Goal: Information Seeking & Learning: Check status

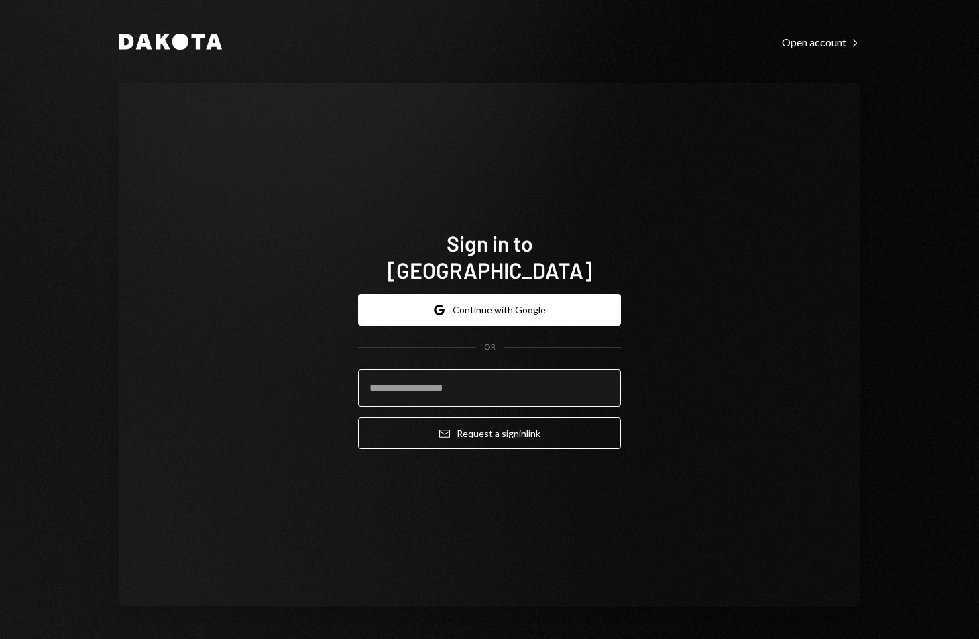
click at [472, 369] on input "email" at bounding box center [489, 388] width 263 height 38
type input "**********"
click at [358, 417] on button "Email Request a sign in link" at bounding box center [489, 433] width 263 height 32
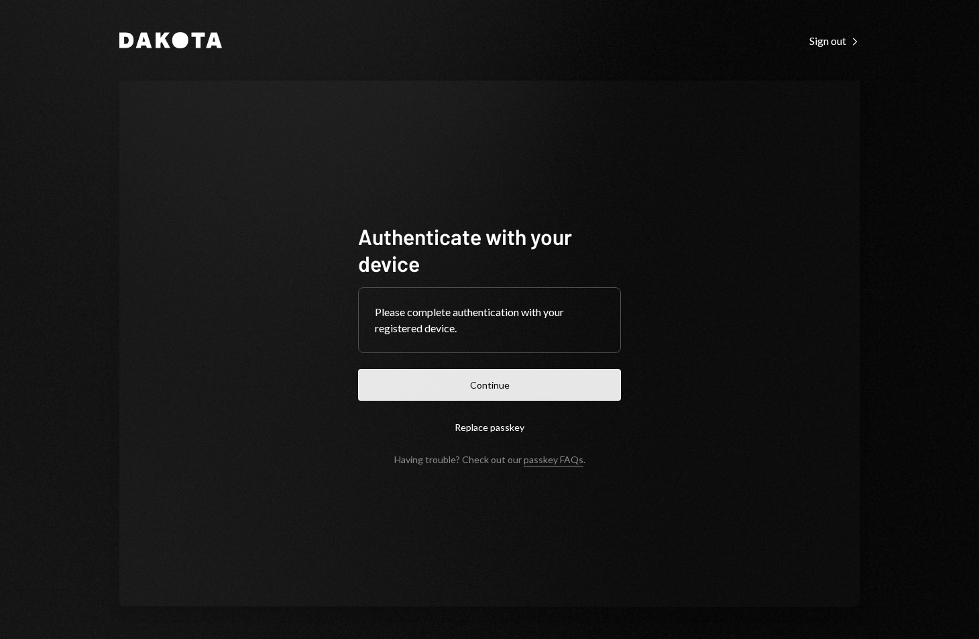
click at [498, 392] on button "Continue" at bounding box center [489, 385] width 263 height 32
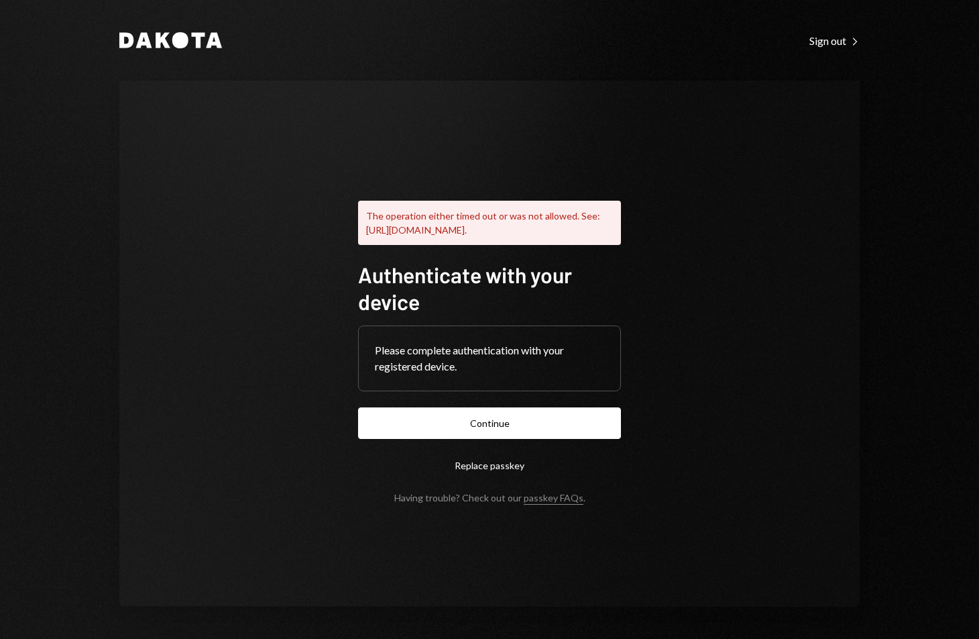
click at [480, 470] on button "Replace passkey" at bounding box center [489, 465] width 263 height 32
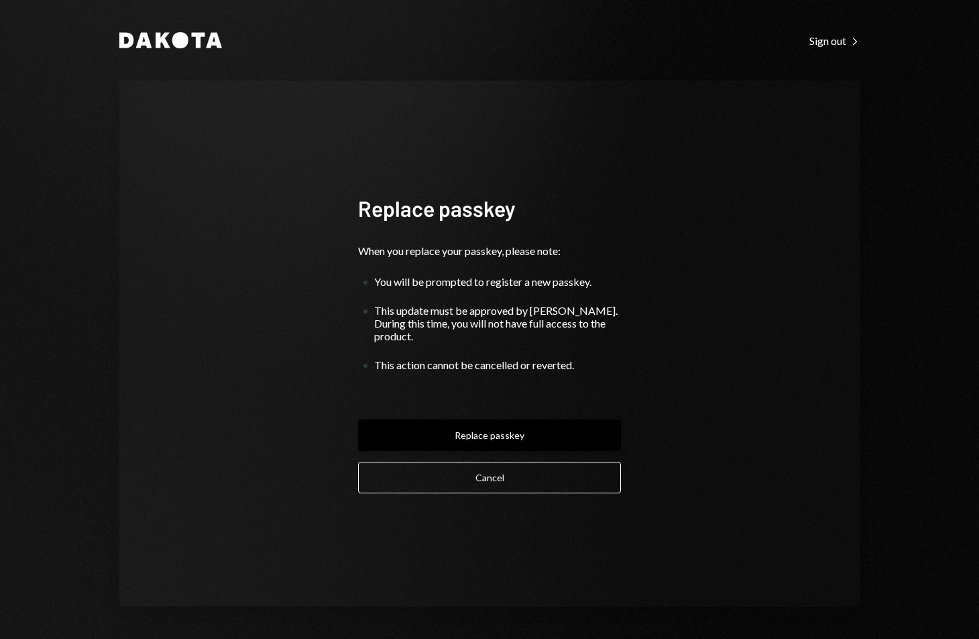
click at [508, 427] on button "Replace passkey" at bounding box center [489, 435] width 263 height 32
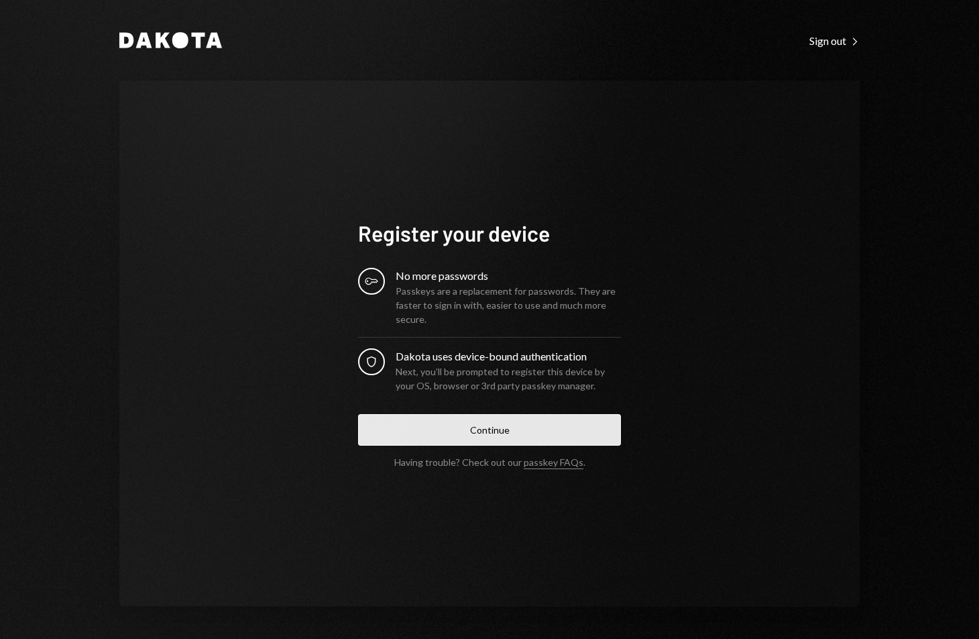
click at [496, 427] on button "Continue" at bounding box center [489, 430] width 263 height 32
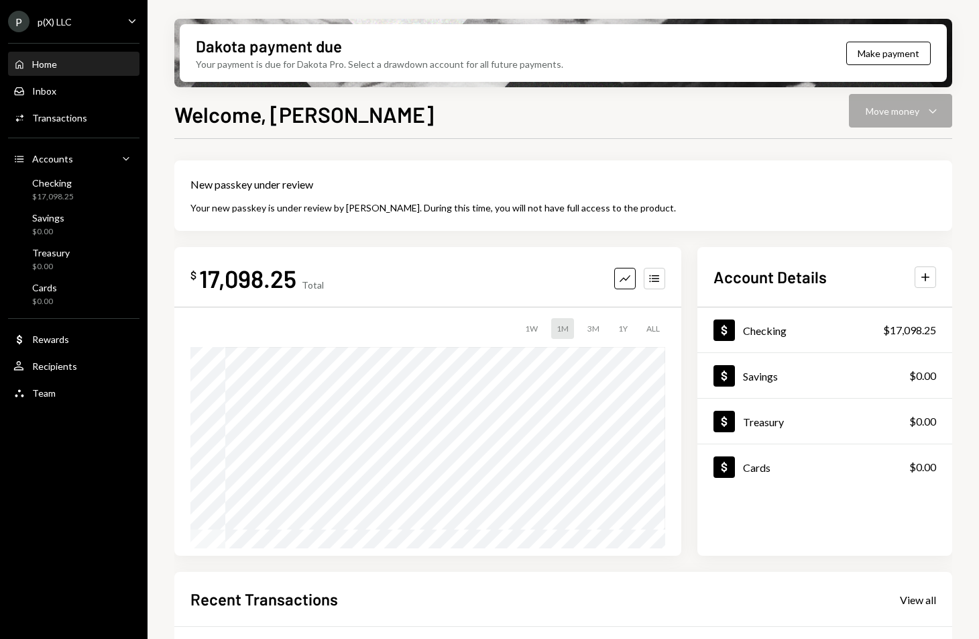
click at [626, 327] on div "1Y" at bounding box center [623, 328] width 20 height 21
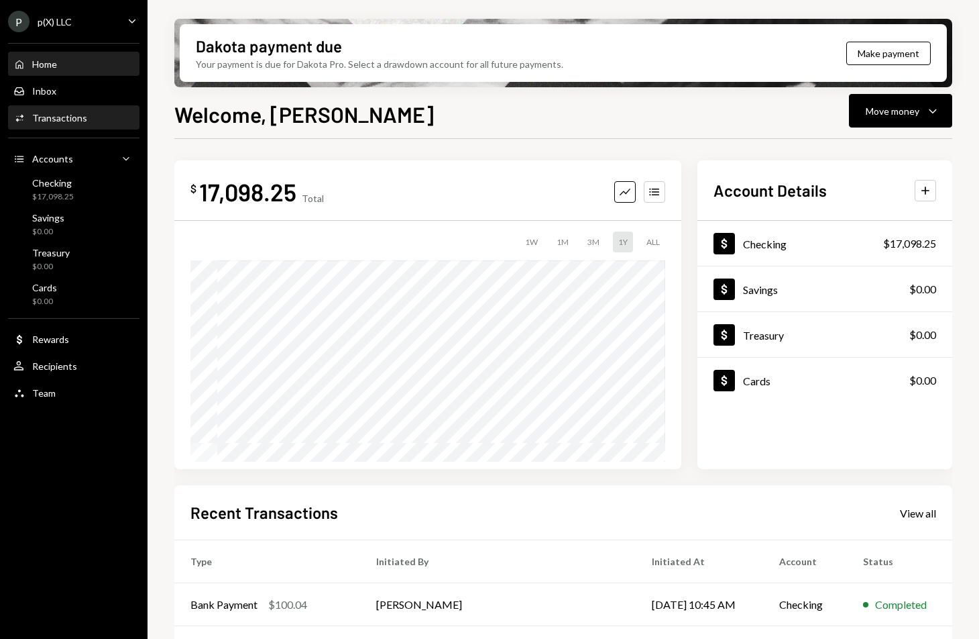
click at [89, 124] on div "Activities Transactions" at bounding box center [73, 118] width 121 height 23
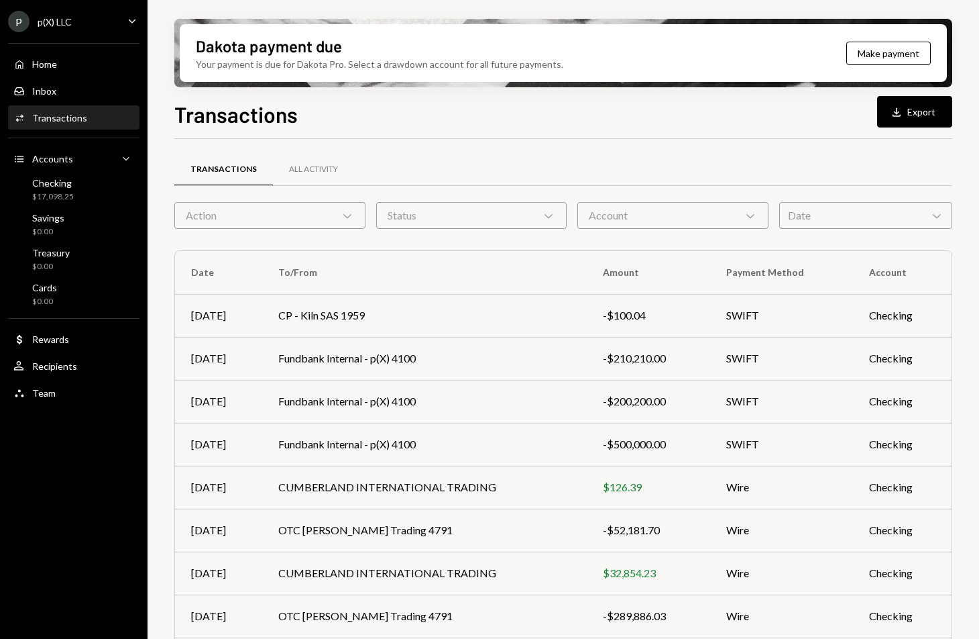
click at [326, 220] on div "Action Chevron Down" at bounding box center [269, 215] width 191 height 27
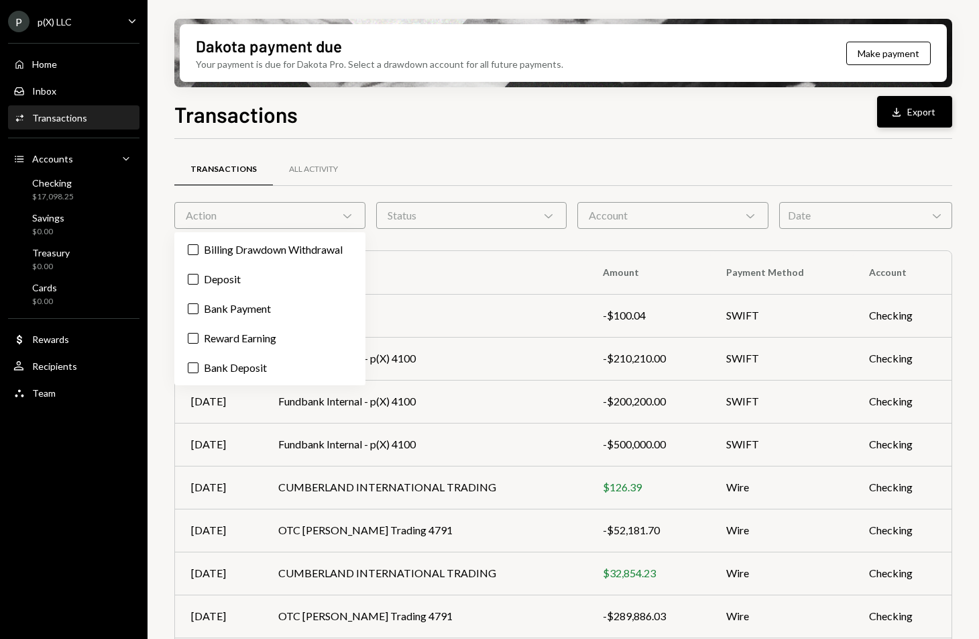
click at [896, 120] on button "Download Export" at bounding box center [914, 112] width 75 height 32
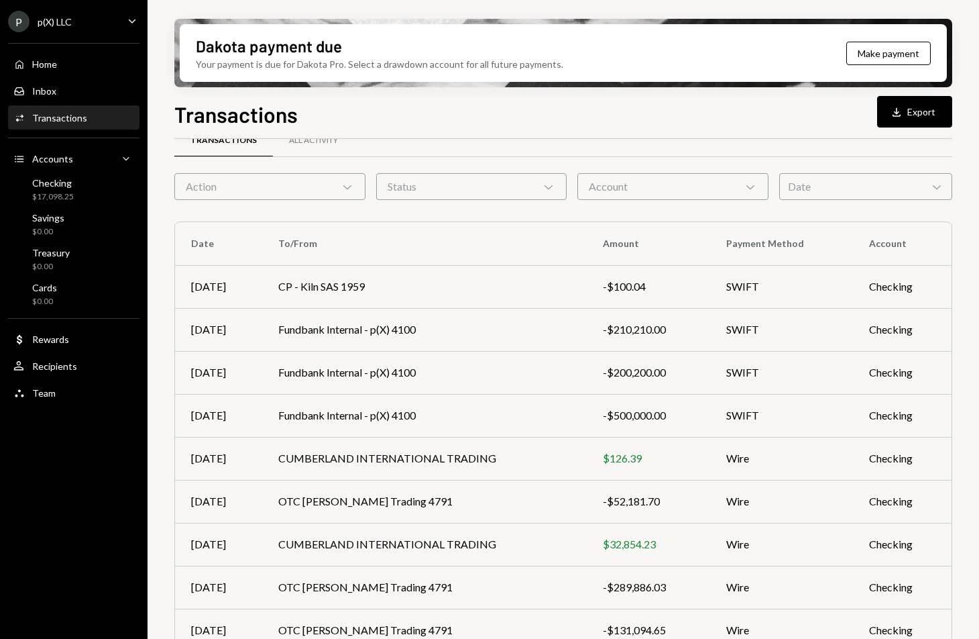
scroll to position [125, 0]
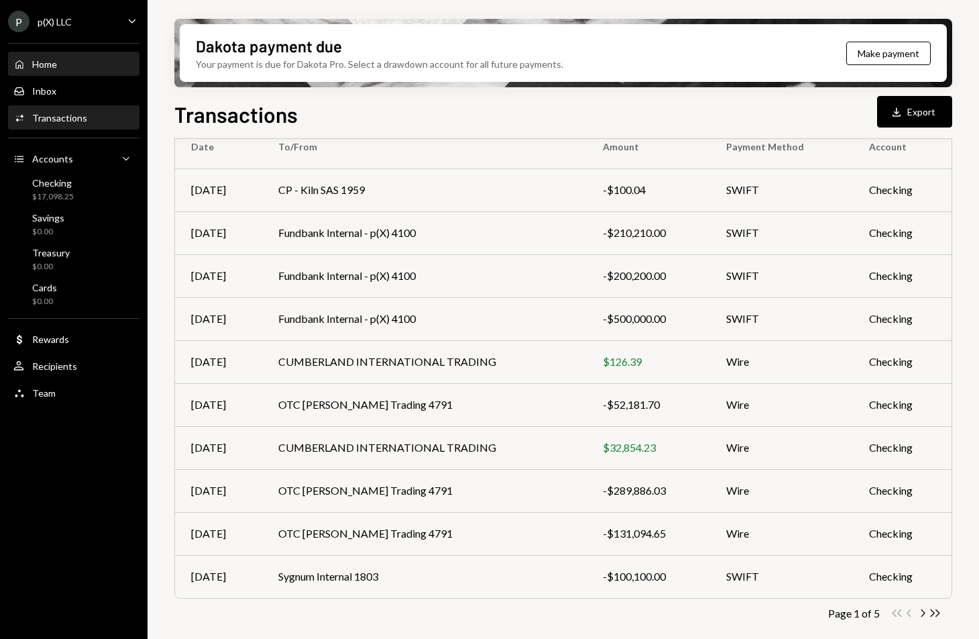
click at [49, 71] on div "Home Home" at bounding box center [73, 64] width 121 height 23
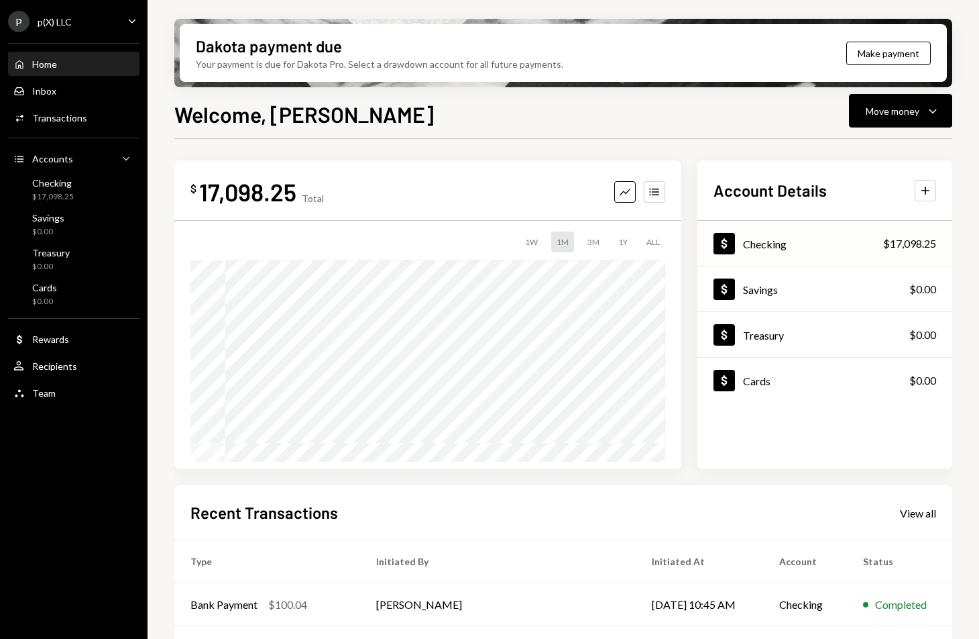
click at [919, 244] on div "$17,098.25" at bounding box center [909, 243] width 53 height 16
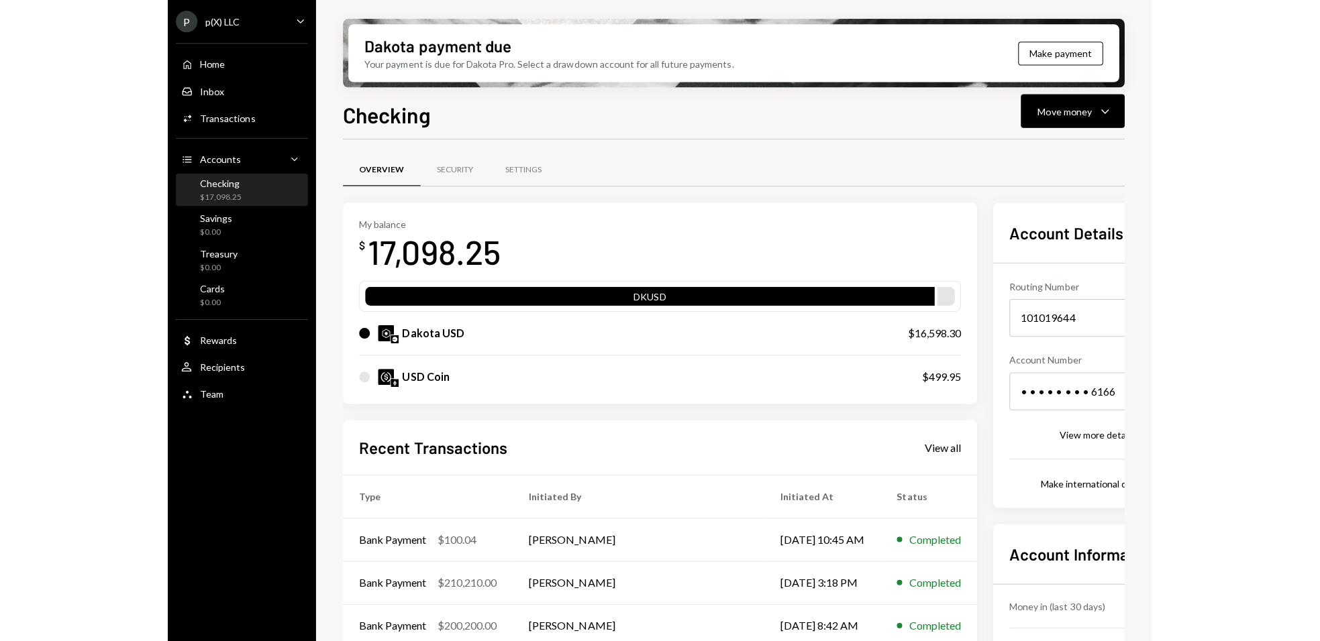
scroll to position [103, 0]
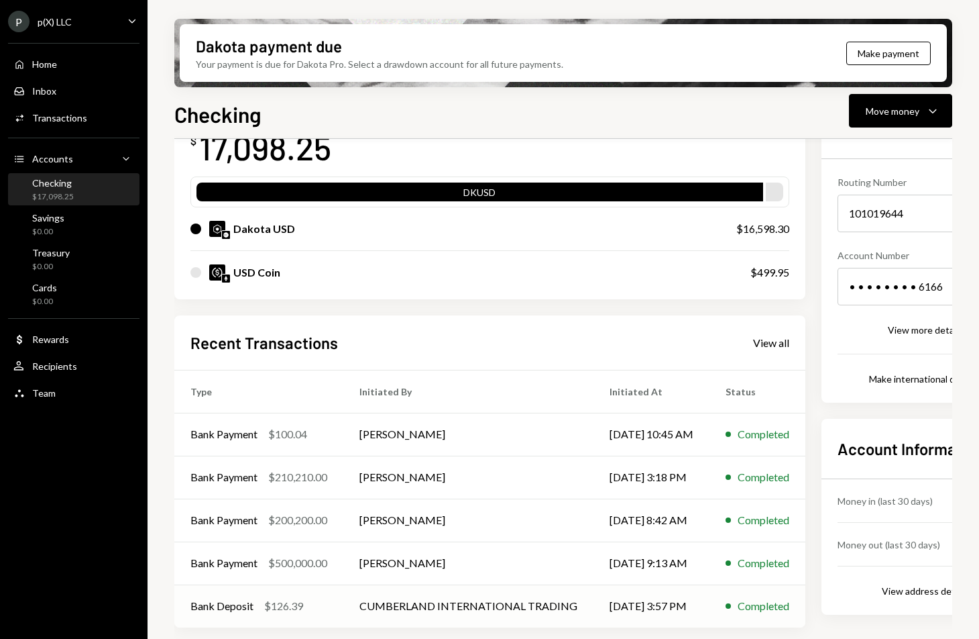
drag, startPoint x: 449, startPoint y: 631, endPoint x: 594, endPoint y: 625, distance: 145.1
click at [594, 625] on div "Overview Security Settings My balance $ 17,098.25 DKUSD Dakota USD $16,598.30 U…" at bounding box center [563, 355] width 778 height 597
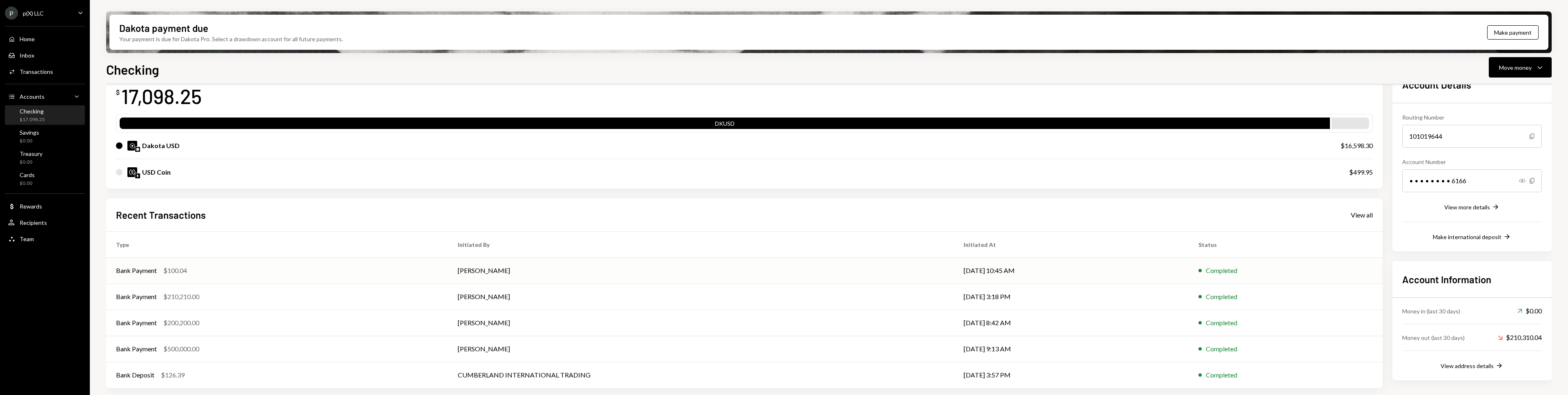
scroll to position [0, 0]
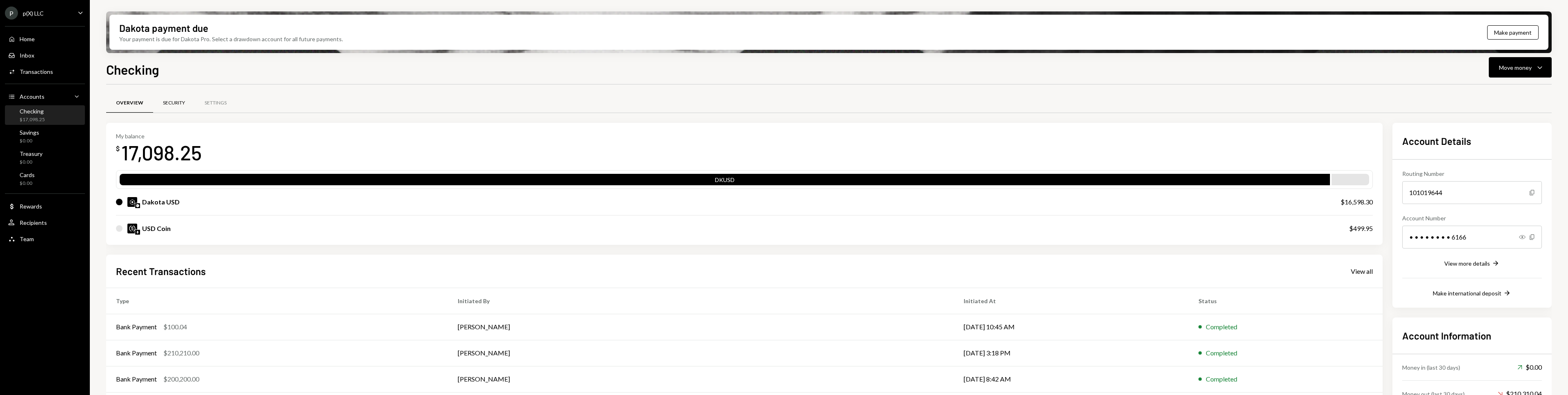
click at [178, 101] on div "Security" at bounding box center [174, 103] width 22 height 7
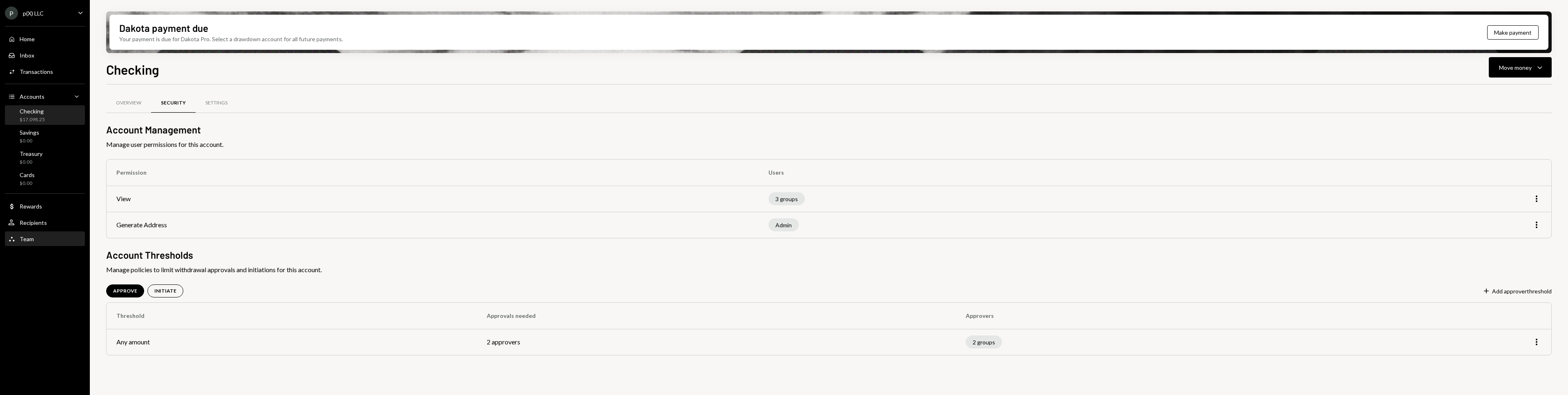
click at [28, 242] on div "Team" at bounding box center [26, 239] width 14 height 7
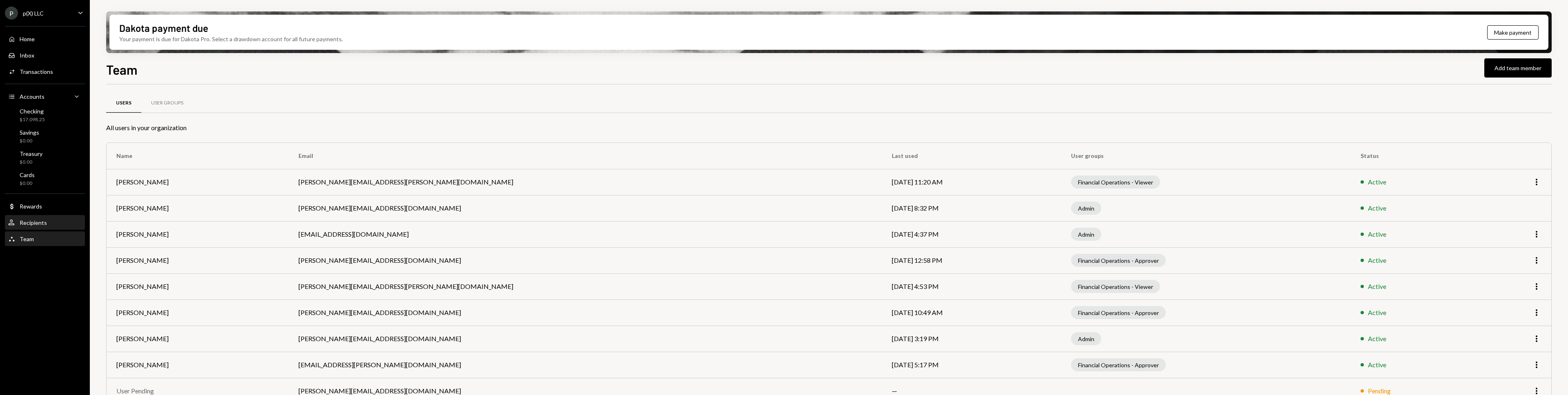
click at [30, 223] on div "Recipients" at bounding box center [33, 222] width 27 height 7
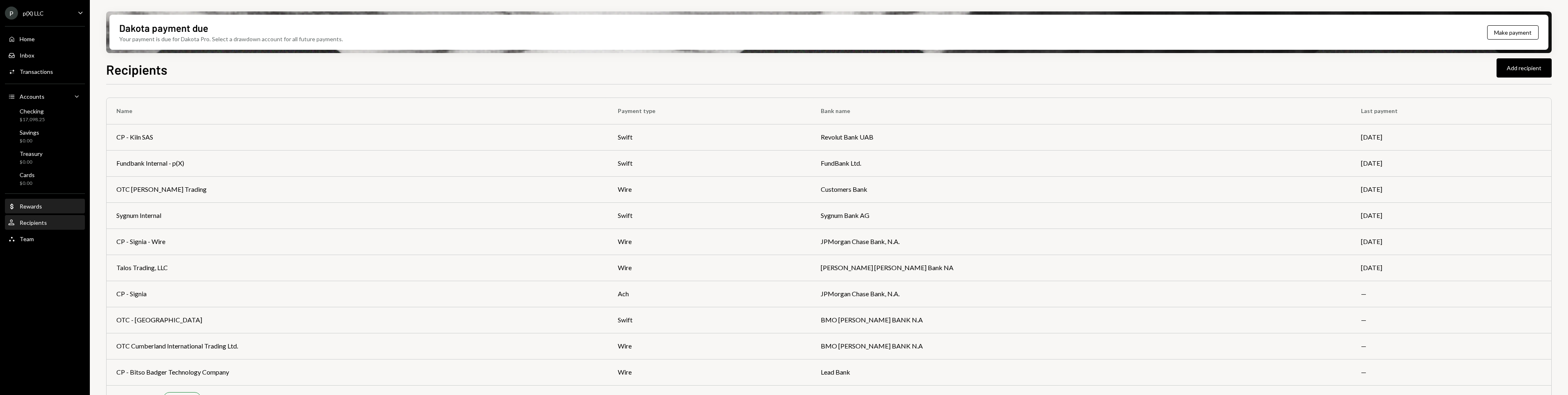
click at [32, 203] on div "Rewards" at bounding box center [30, 206] width 23 height 7
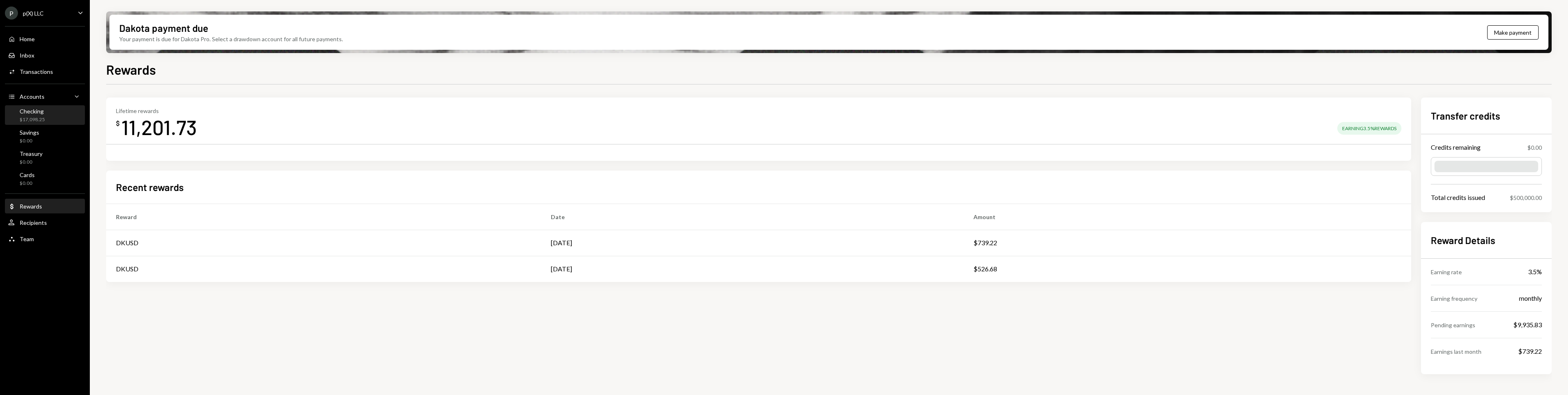
click at [38, 120] on div "$17,098.25" at bounding box center [32, 119] width 26 height 7
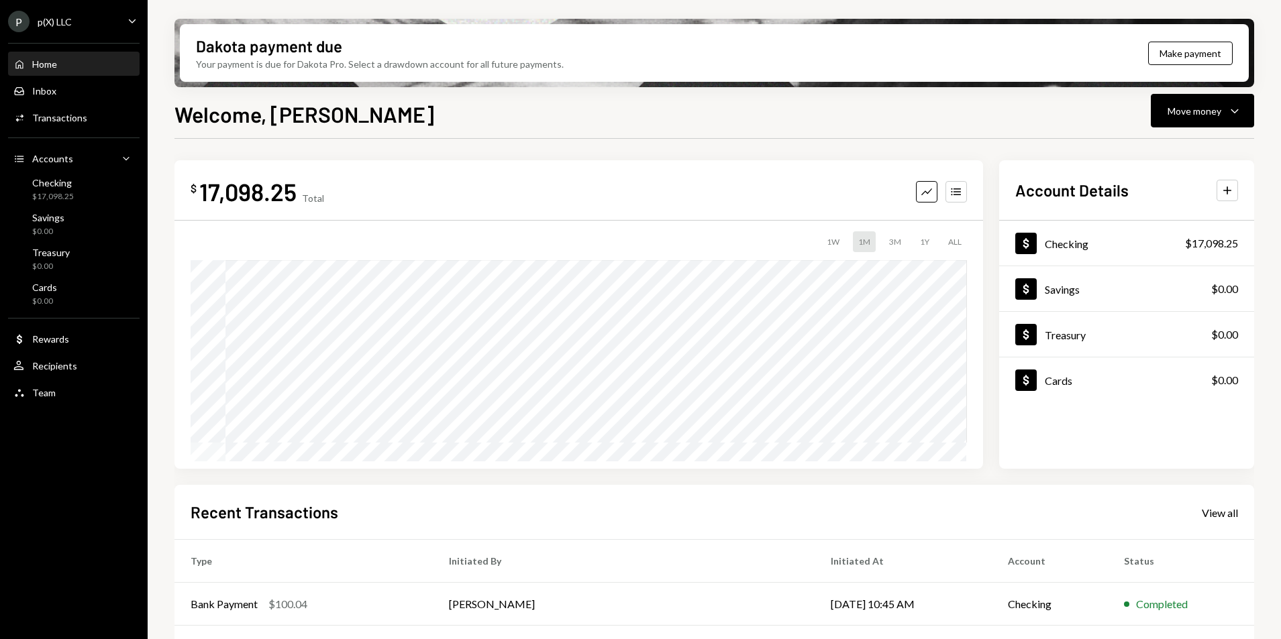
click at [951, 494] on div "Recent Transactions View all Type Initiated By Initiated At Account Status Bank…" at bounding box center [713, 641] width 1079 height 313
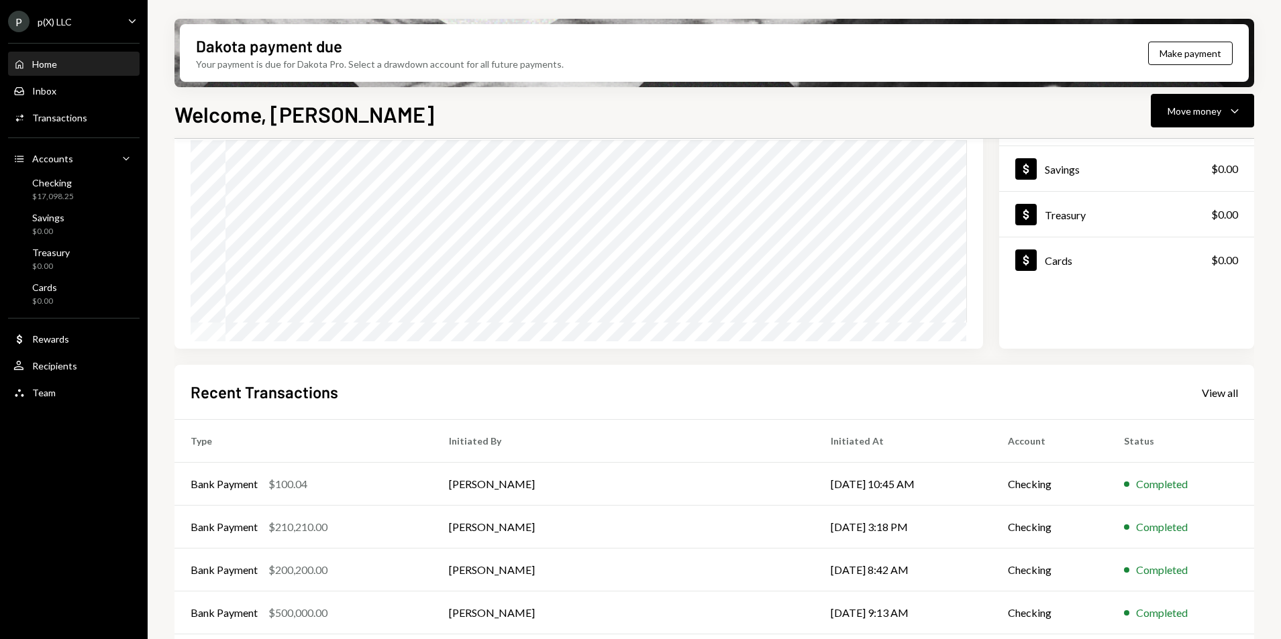
scroll to position [170, 0]
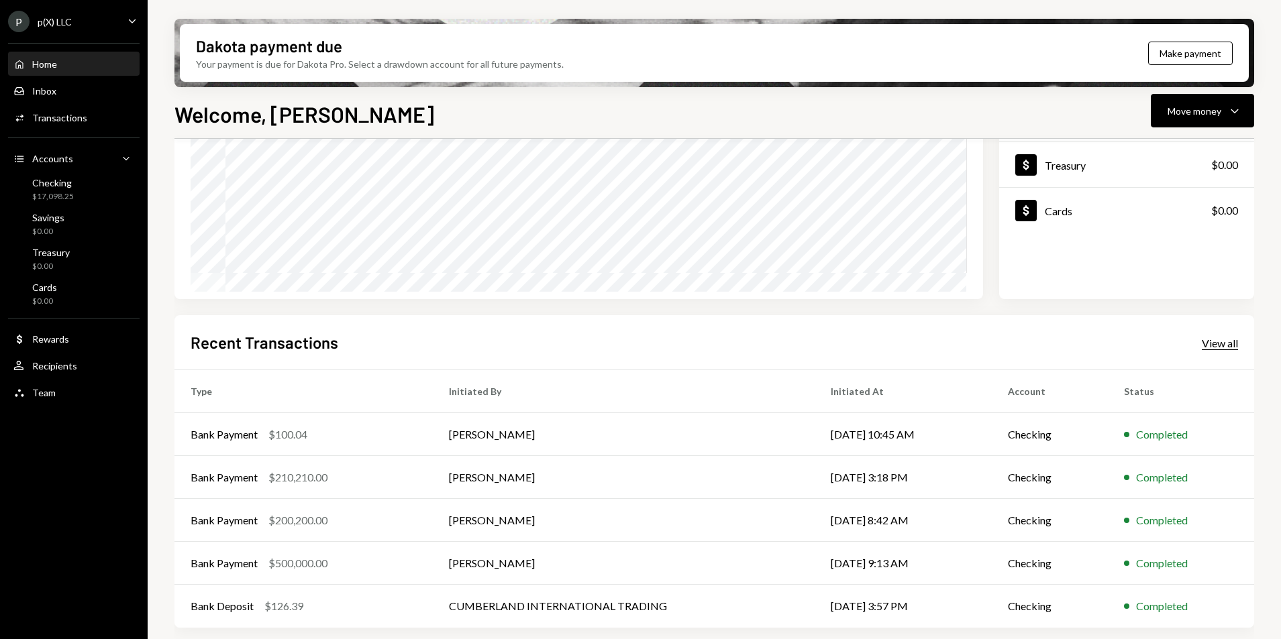
click at [1219, 347] on div "View all" at bounding box center [1219, 343] width 36 height 13
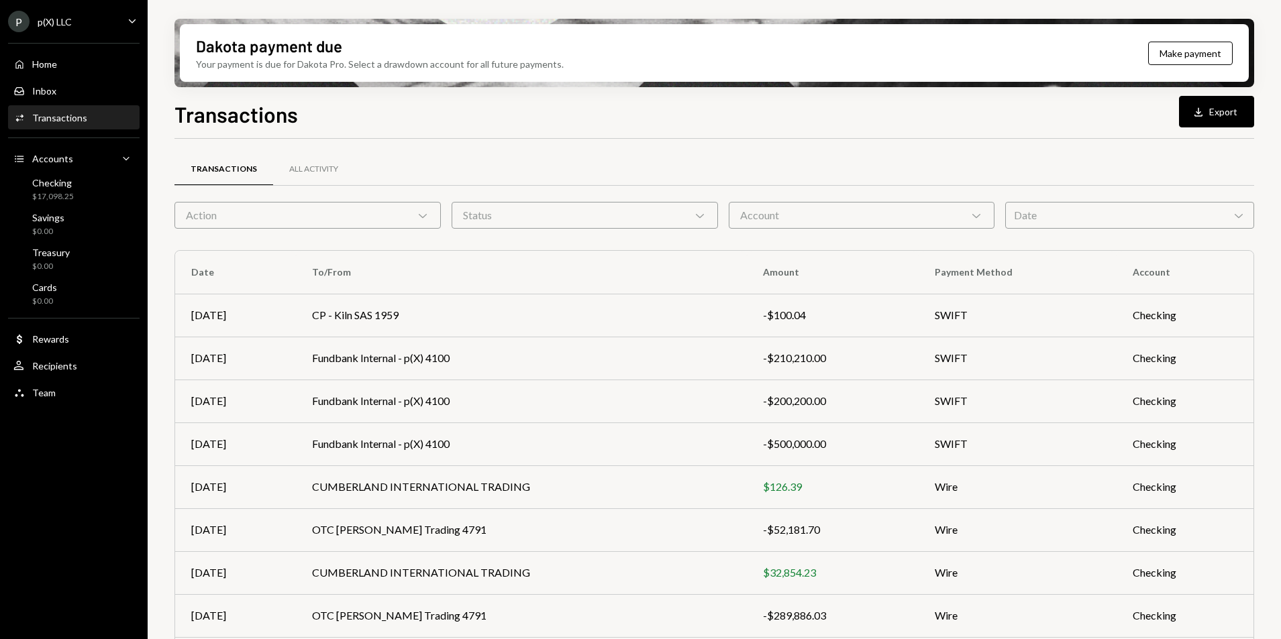
click at [1077, 219] on div "Date Chevron Down" at bounding box center [1129, 215] width 249 height 27
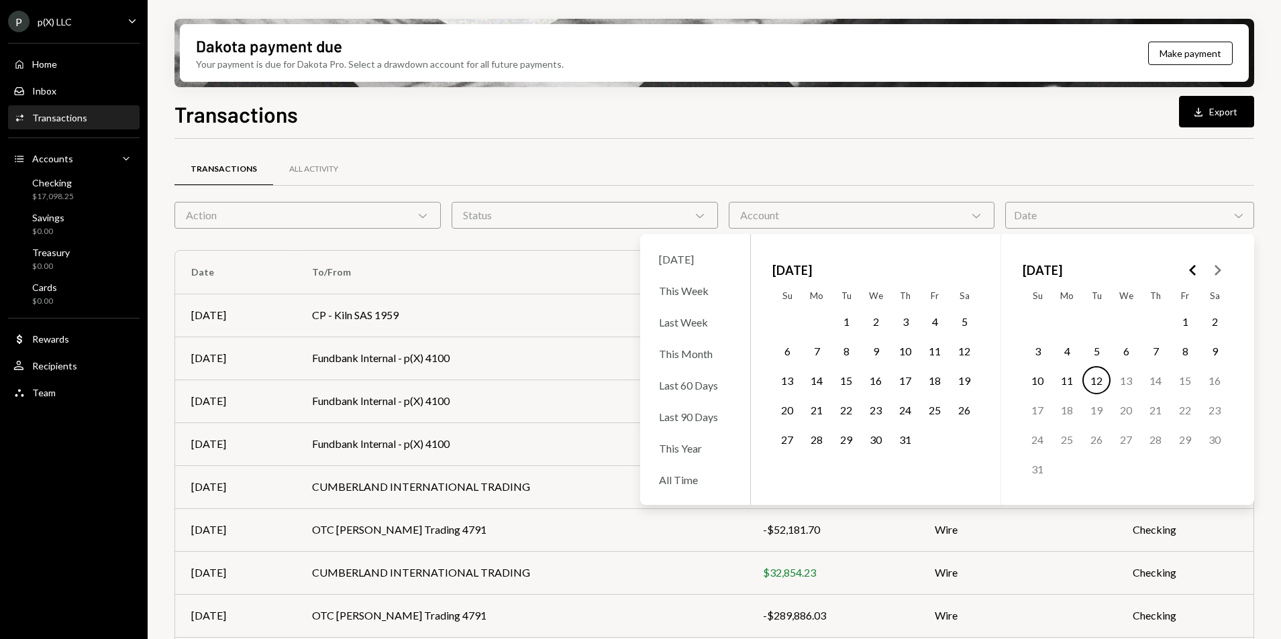
click at [1195, 266] on polygon "Go to the Previous Month" at bounding box center [1192, 270] width 7 height 11
click at [1195, 266] on icon "Go to the Previous Month" at bounding box center [1193, 270] width 16 height 16
click at [963, 319] on button "1" at bounding box center [964, 321] width 28 height 28
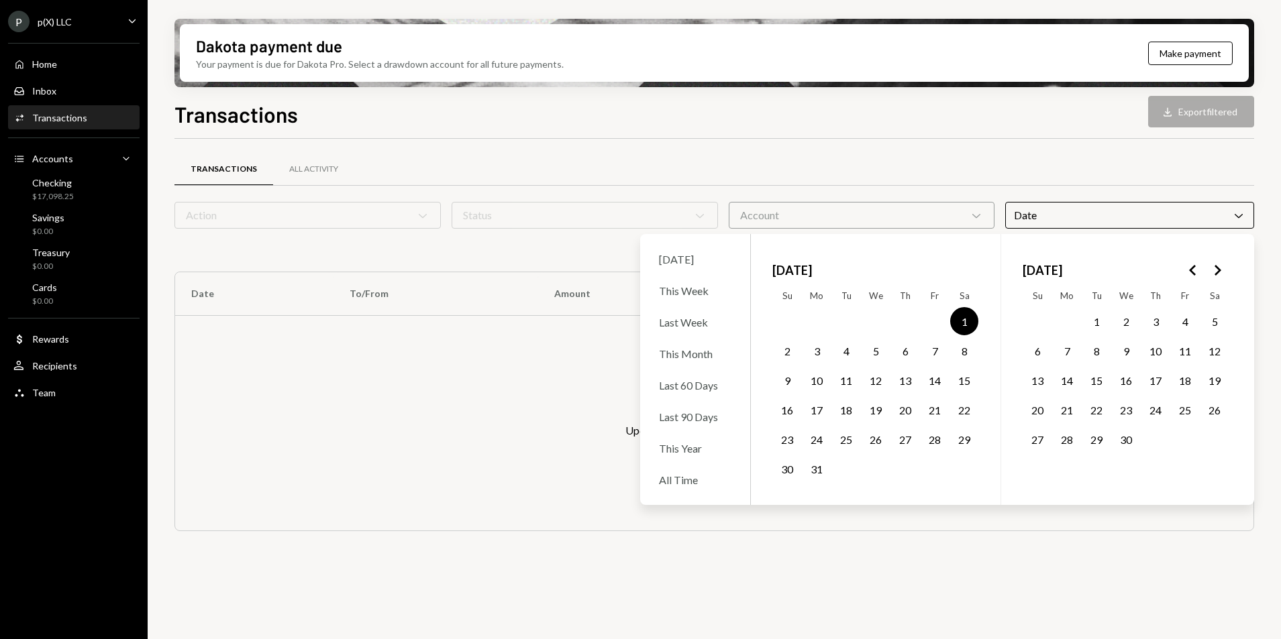
click at [818, 469] on button "31" at bounding box center [816, 469] width 28 height 28
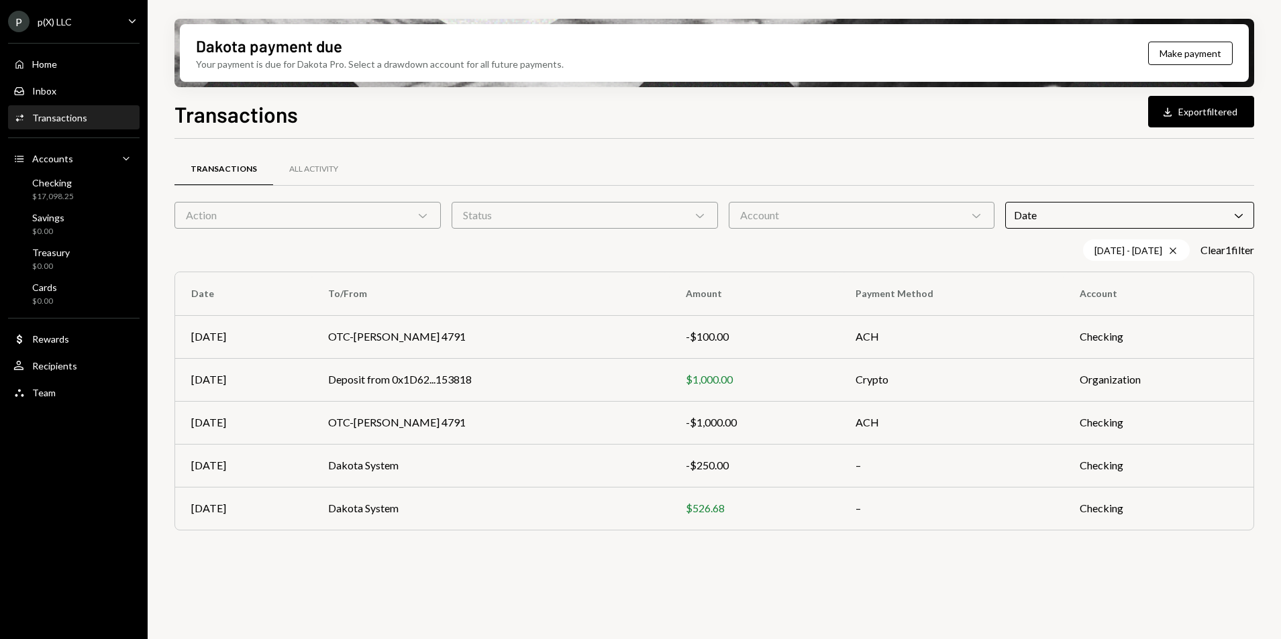
click at [1264, 205] on div "Dakota payment due Your payment is due for Dakota Pro. Select a drawdown accoun…" at bounding box center [714, 319] width 1133 height 639
click at [864, 468] on td "–" at bounding box center [951, 465] width 224 height 43
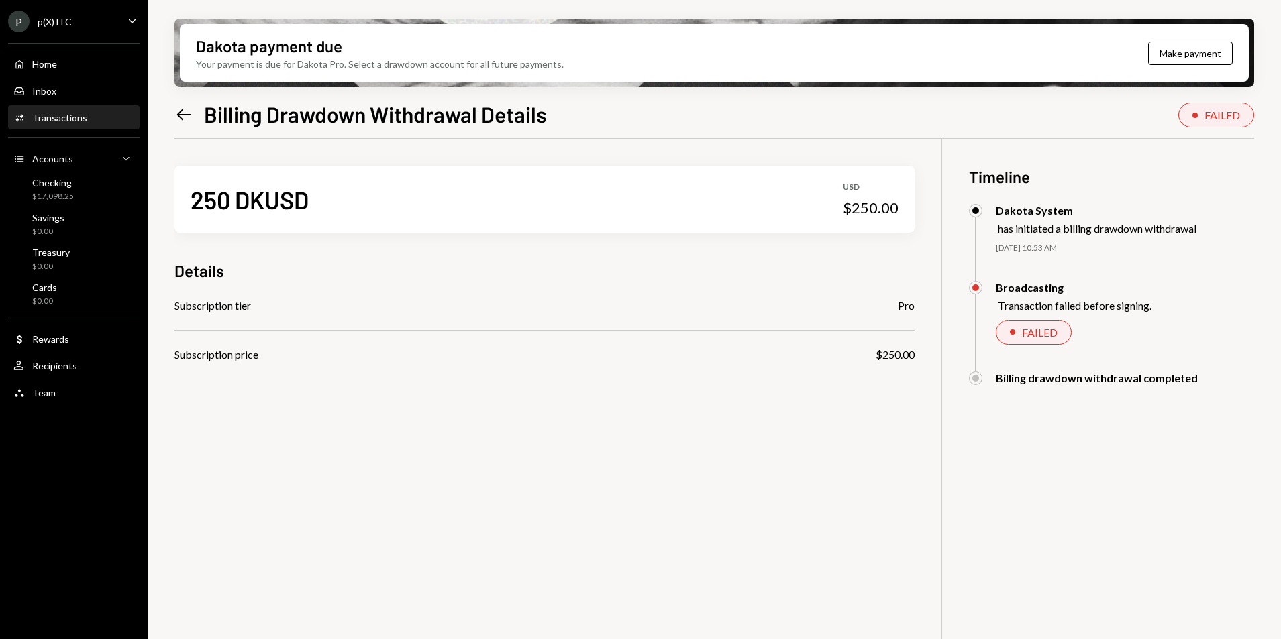
click at [182, 120] on icon "Left Arrow" at bounding box center [183, 114] width 19 height 19
